Goal: Task Accomplishment & Management: Manage account settings

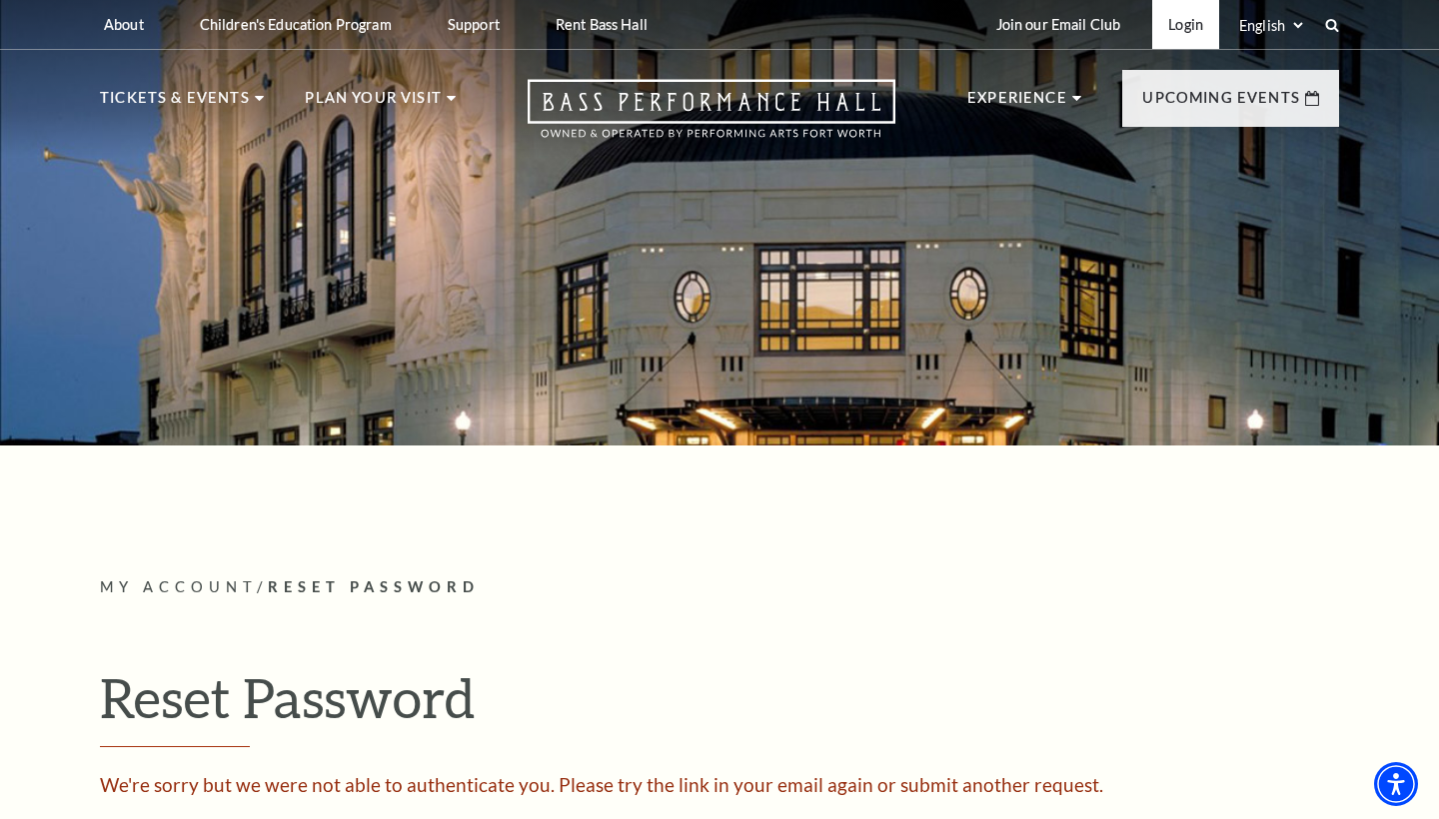
click at [1179, 24] on link "Login" at bounding box center [1185, 24] width 67 height 49
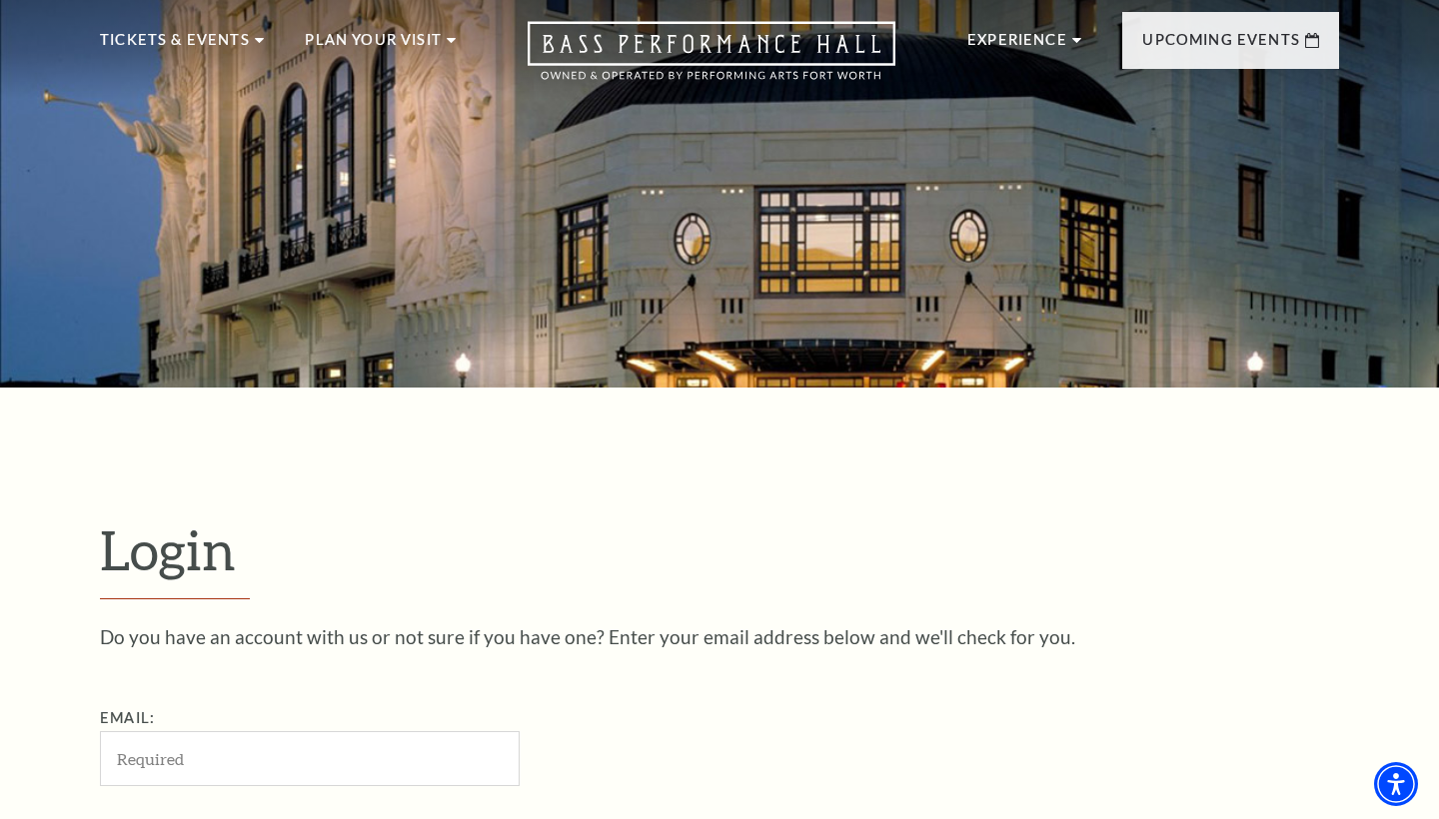
scroll to position [575, 0]
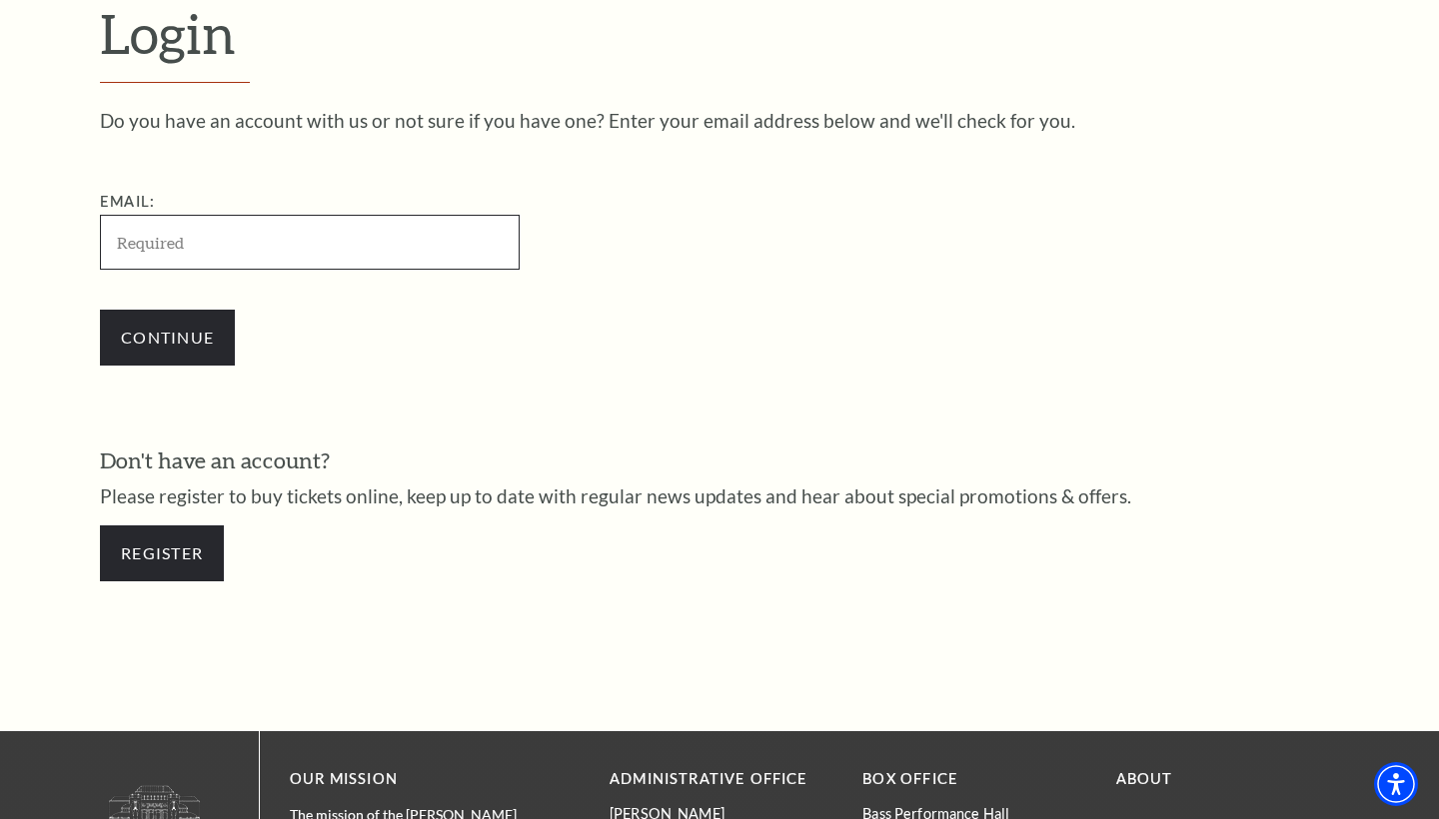
type input "[EMAIL_ADDRESS][DOMAIN_NAME]"
click at [167, 335] on input "Continue" at bounding box center [167, 338] width 135 height 56
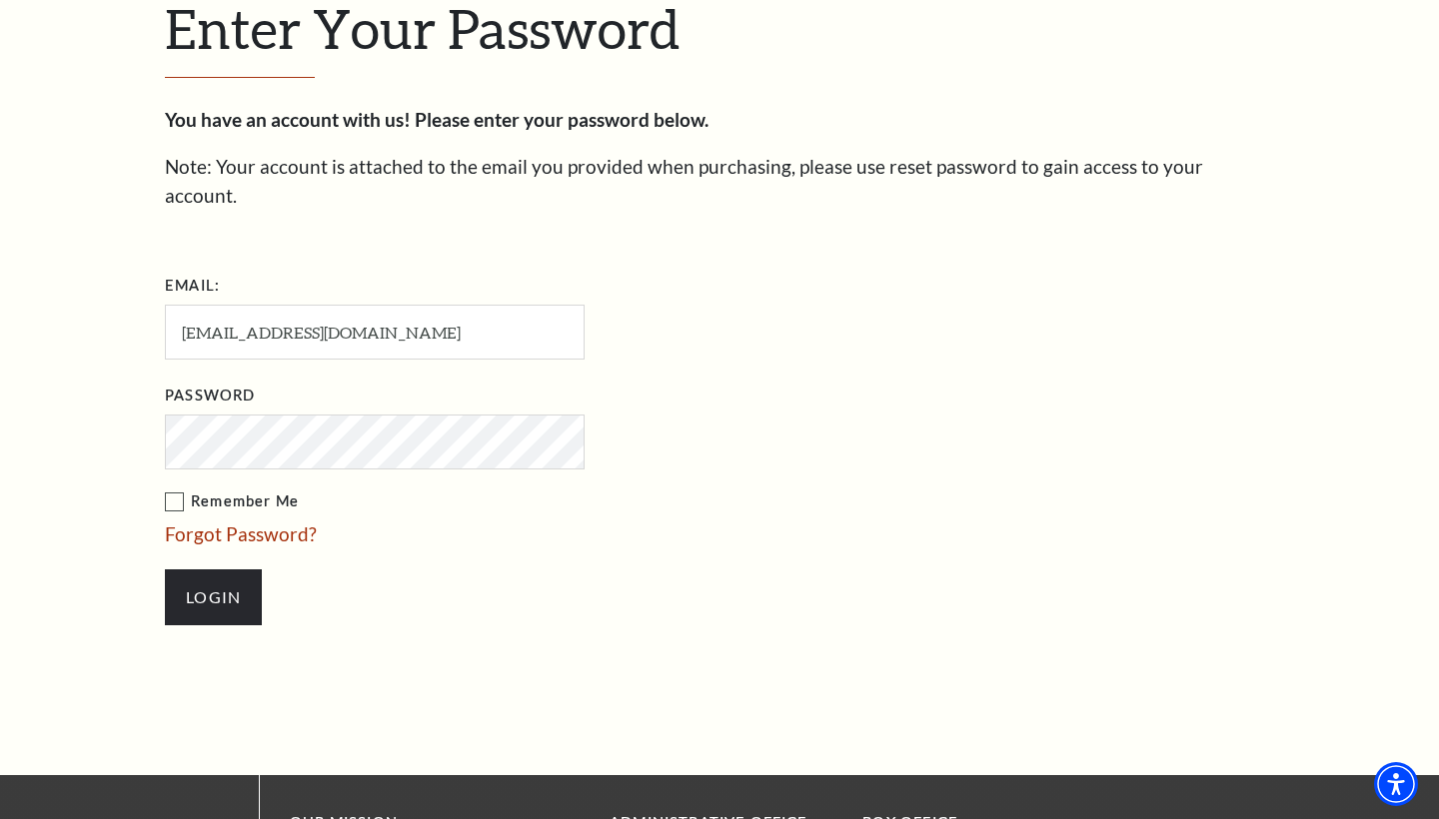
scroll to position [599, 0]
click at [213, 570] on input "Login" at bounding box center [213, 598] width 97 height 56
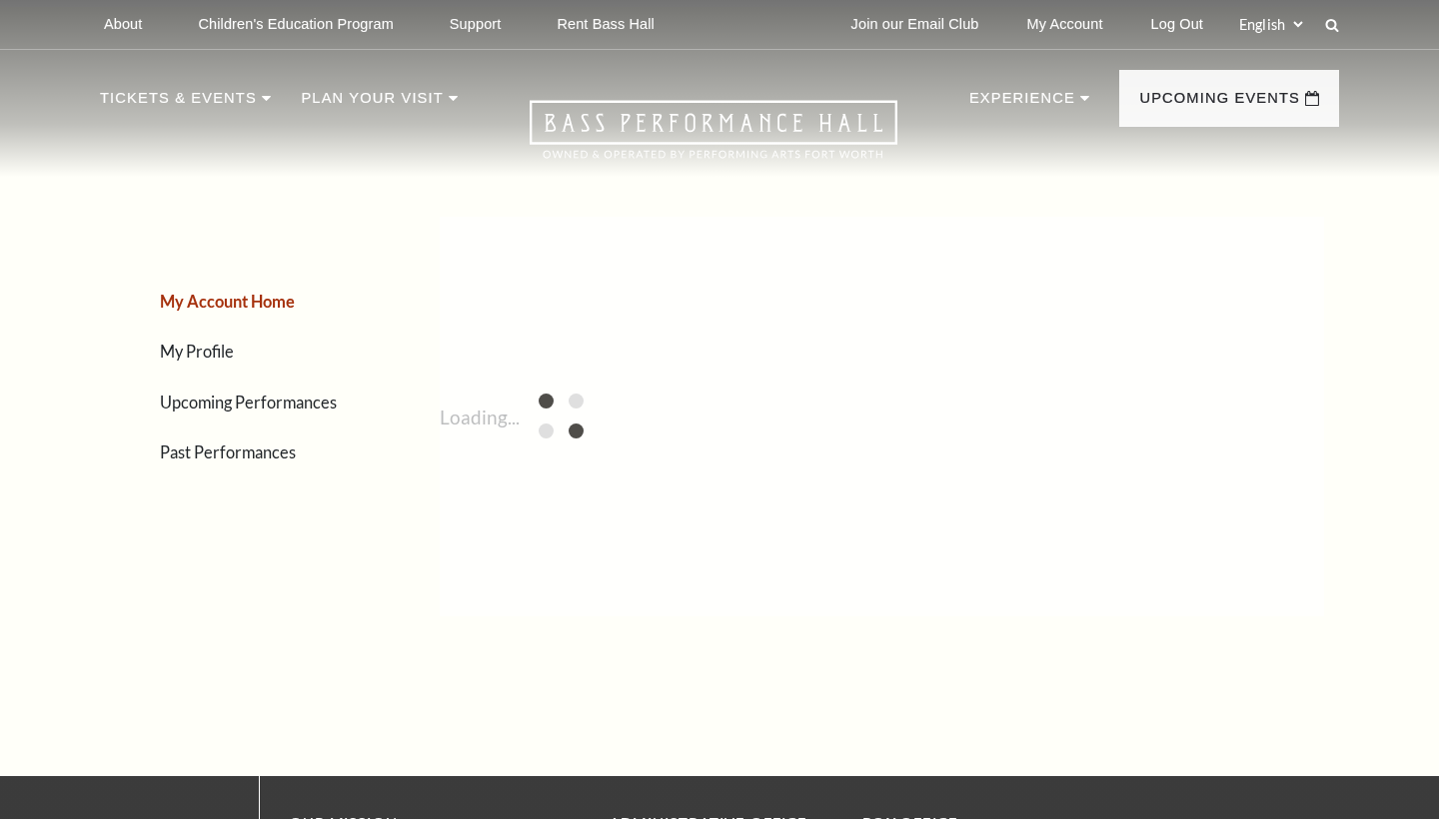
click at [200, 573] on div "My Account Home My Profile Upcoming Performances Past Performances" at bounding box center [232, 417] width 265 height 460
